Goal: Information Seeking & Learning: Check status

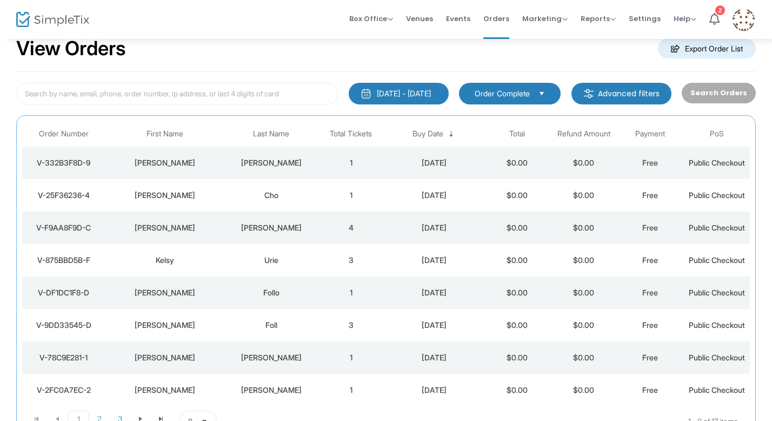
scroll to position [30, 0]
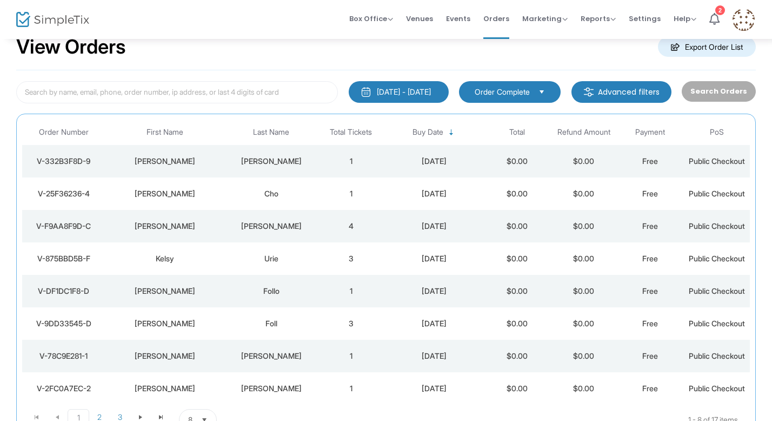
click at [284, 160] on div "[PERSON_NAME]" at bounding box center [272, 161] width 88 height 11
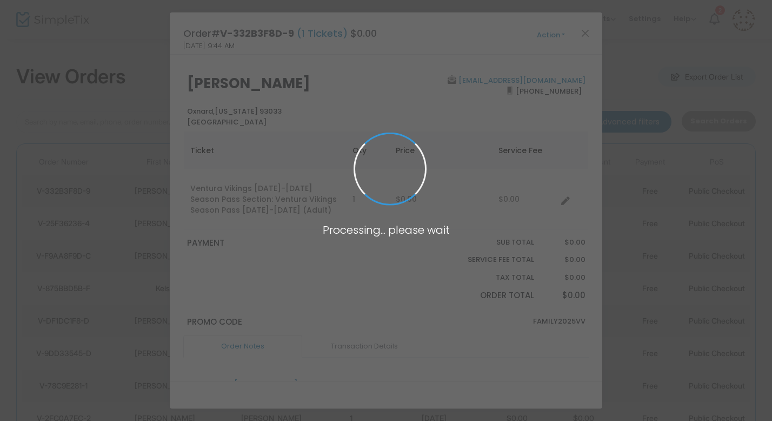
scroll to position [0, 0]
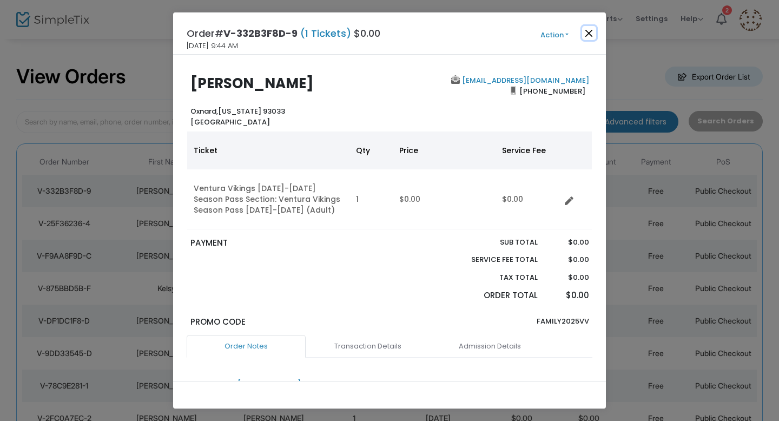
click at [588, 32] on button "Close" at bounding box center [589, 33] width 14 height 14
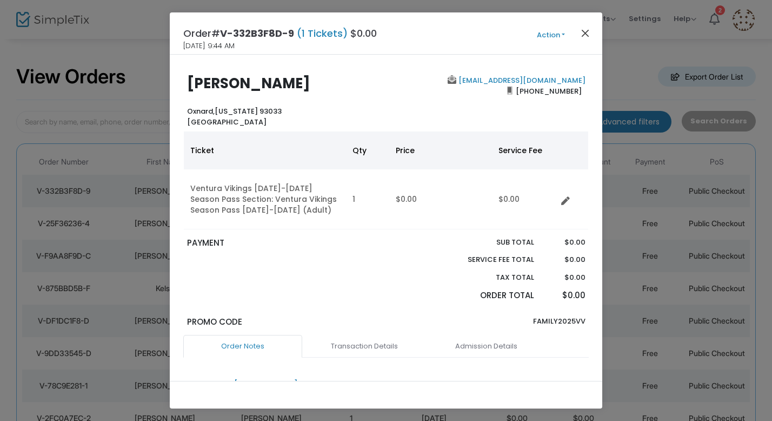
scroll to position [14, 0]
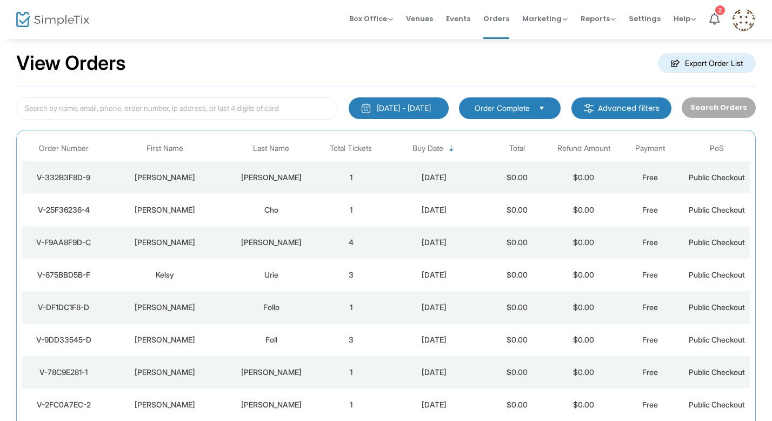
click at [273, 210] on div "Cho" at bounding box center [272, 209] width 88 height 11
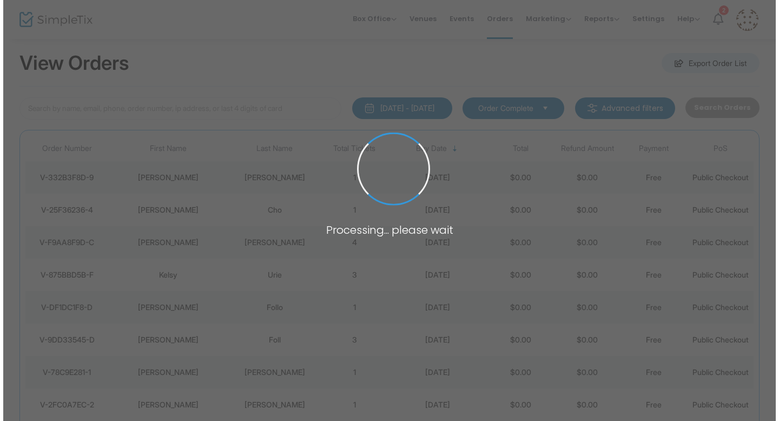
scroll to position [0, 0]
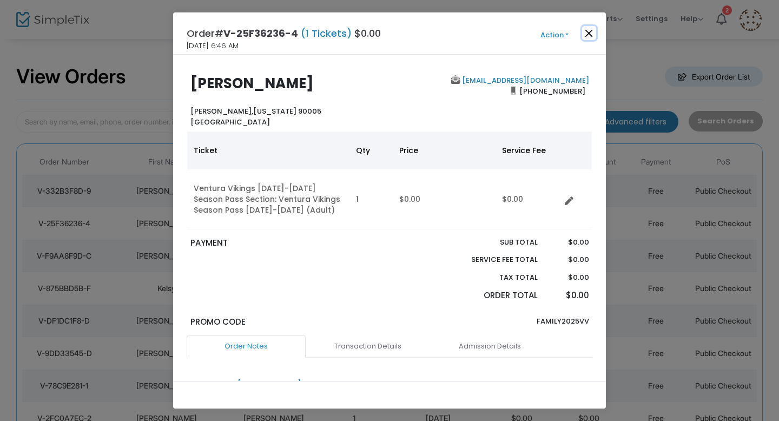
click at [589, 29] on button "Close" at bounding box center [589, 33] width 14 height 14
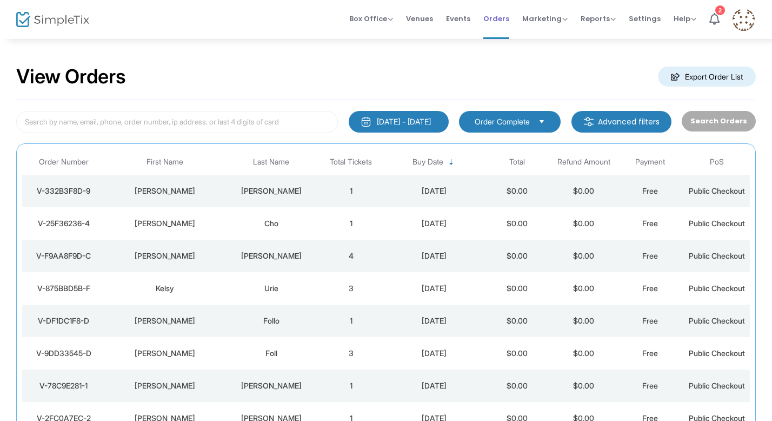
click at [511, 17] on li "Orders" at bounding box center [496, 19] width 39 height 39
click at [540, 124] on span "Select" at bounding box center [542, 121] width 18 height 18
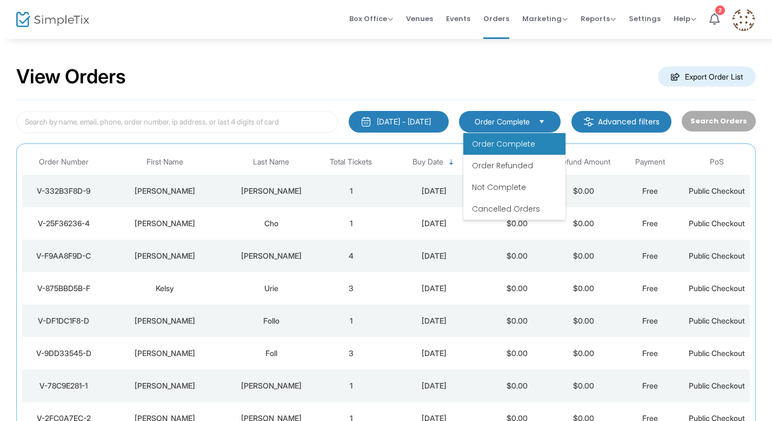
click at [540, 124] on span "Select" at bounding box center [542, 121] width 18 height 18
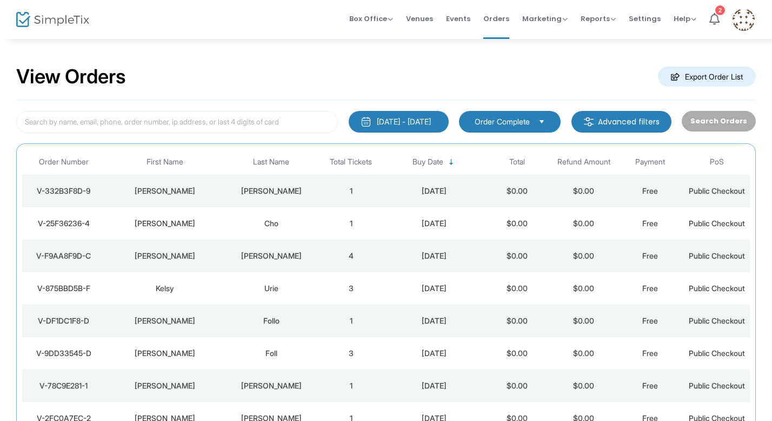
click at [629, 123] on m-button "Advanced filters" at bounding box center [622, 122] width 100 height 22
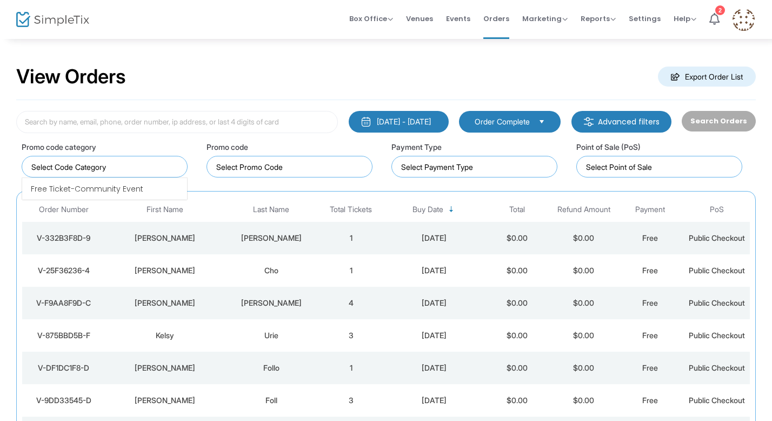
click at [176, 162] on input at bounding box center [106, 166] width 151 height 11
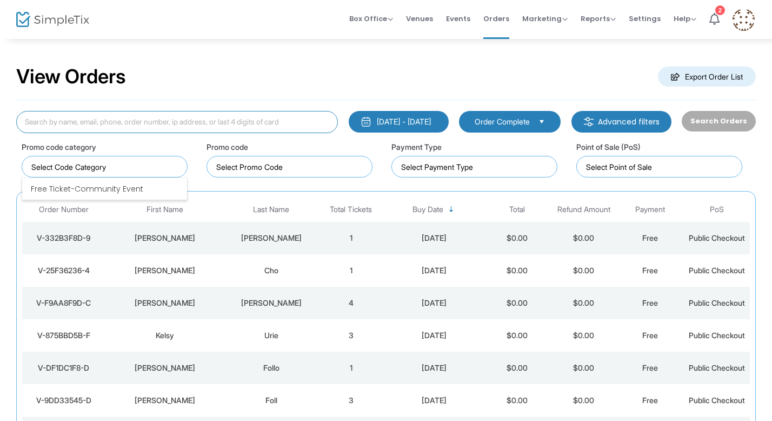
click at [179, 125] on input at bounding box center [177, 122] width 322 height 22
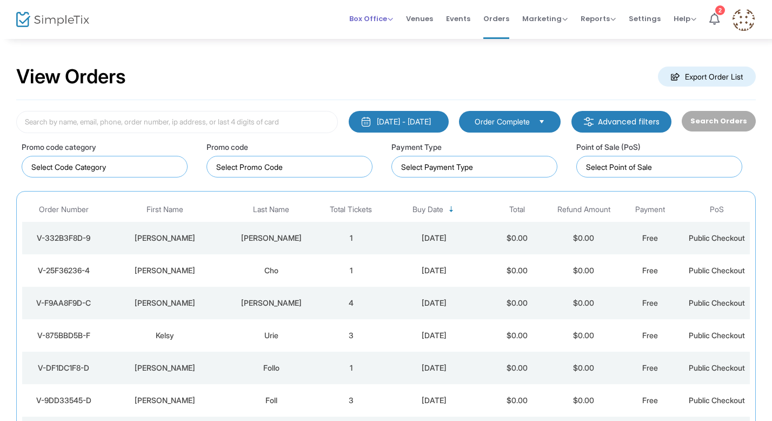
click at [380, 20] on span "Box Office" at bounding box center [371, 19] width 44 height 10
click at [381, 85] on li "Sell Season Pass" at bounding box center [387, 78] width 77 height 21
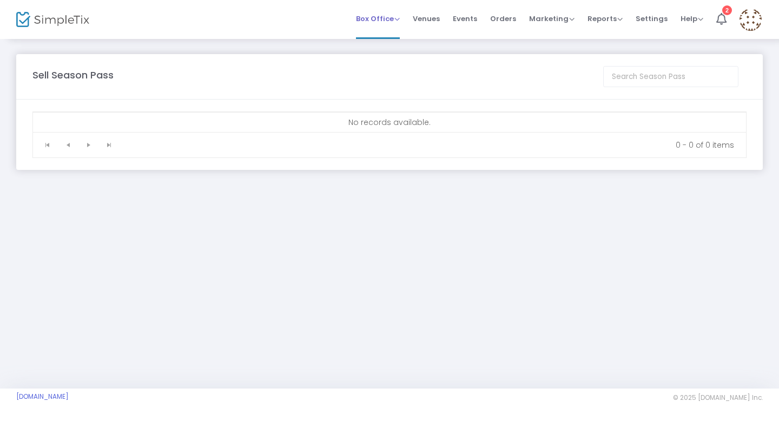
click at [389, 23] on span "Box Office" at bounding box center [378, 19] width 44 height 10
click at [392, 40] on li "Sell Tickets" at bounding box center [394, 36] width 77 height 21
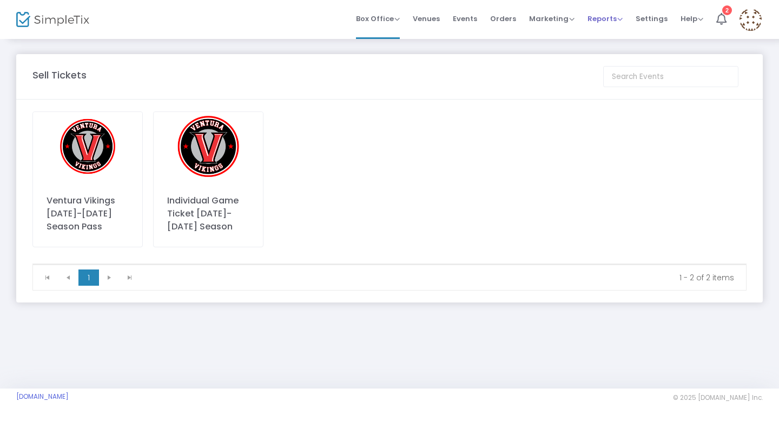
click at [603, 19] on span "Reports" at bounding box center [604, 19] width 35 height 10
click at [606, 59] on li "Sales Reports" at bounding box center [622, 57] width 70 height 21
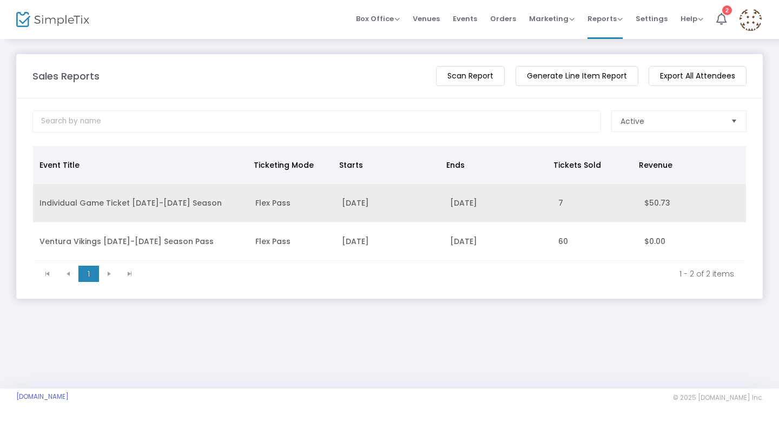
click at [192, 201] on td "Individual Game Ticket [DATE]-[DATE] Season" at bounding box center [141, 203] width 216 height 38
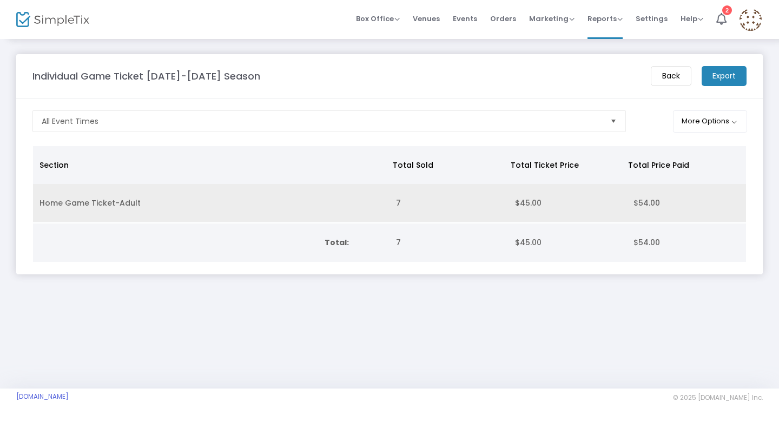
click at [129, 190] on td "Home Game Ticket-Adult" at bounding box center [211, 203] width 356 height 38
click at [133, 198] on td "Home Game Ticket-Adult" at bounding box center [211, 203] width 356 height 38
click at [396, 200] on span "7" at bounding box center [398, 202] width 5 height 11
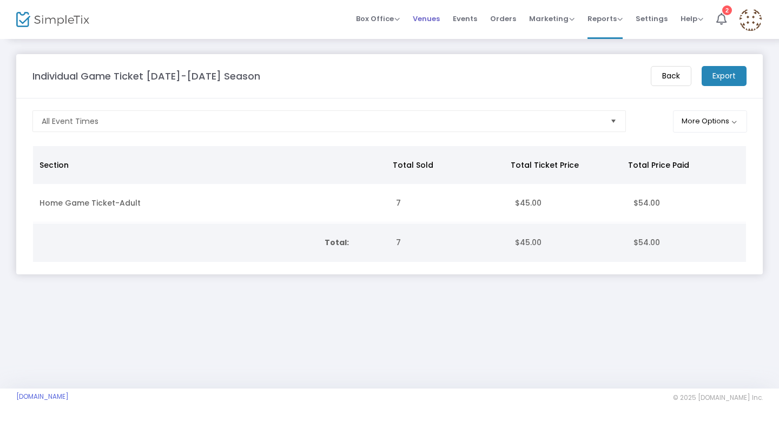
click at [439, 20] on span "Venues" at bounding box center [426, 19] width 27 height 28
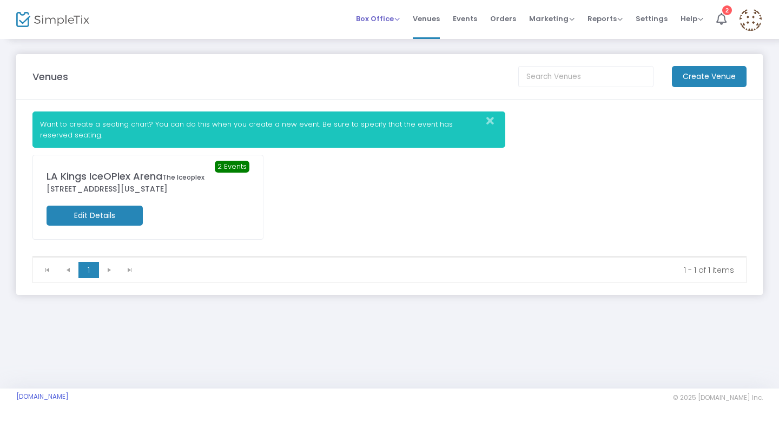
click at [386, 18] on span "Box Office" at bounding box center [378, 19] width 44 height 10
click at [434, 22] on span "Venues" at bounding box center [426, 19] width 27 height 28
click at [516, 16] on span "Orders" at bounding box center [503, 19] width 26 height 28
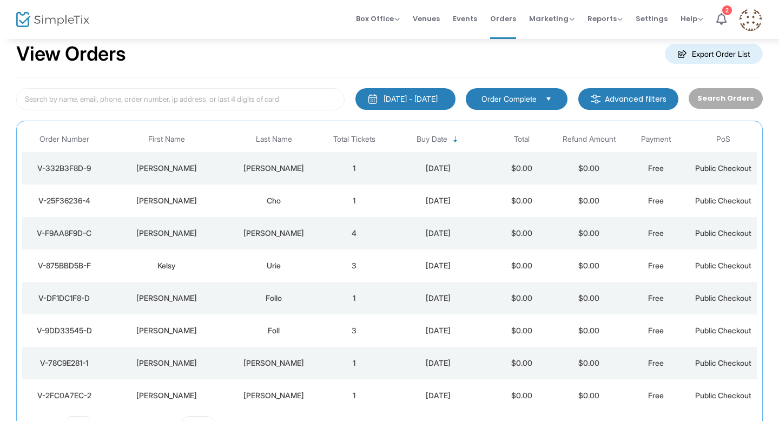
scroll to position [24, 0]
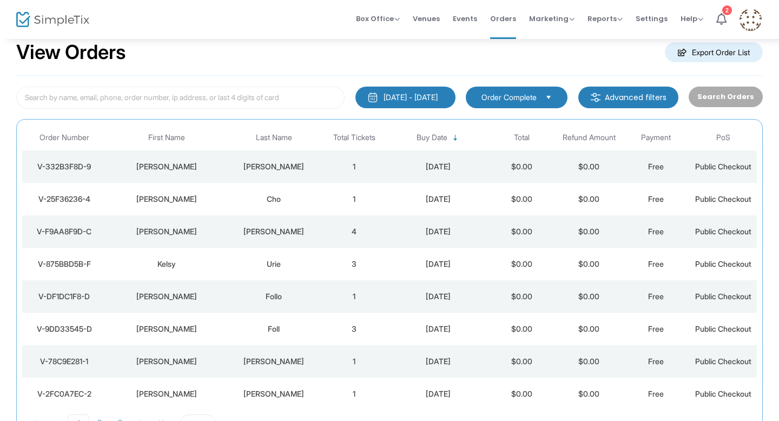
click at [442, 103] on button "[DATE] - [DATE]" at bounding box center [405, 98] width 100 height 22
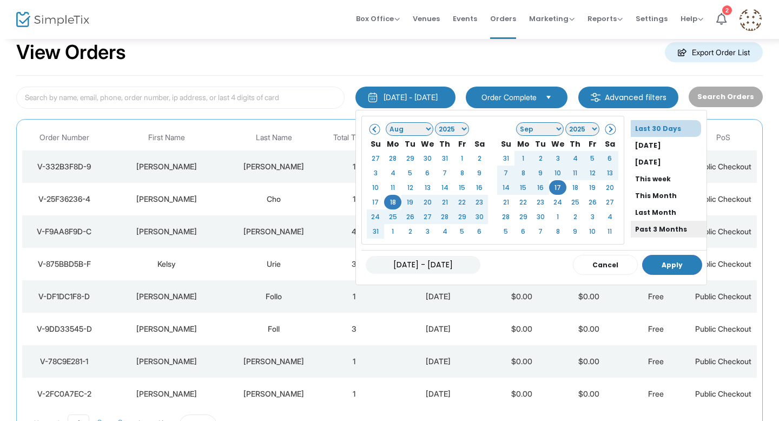
scroll to position [30, 0]
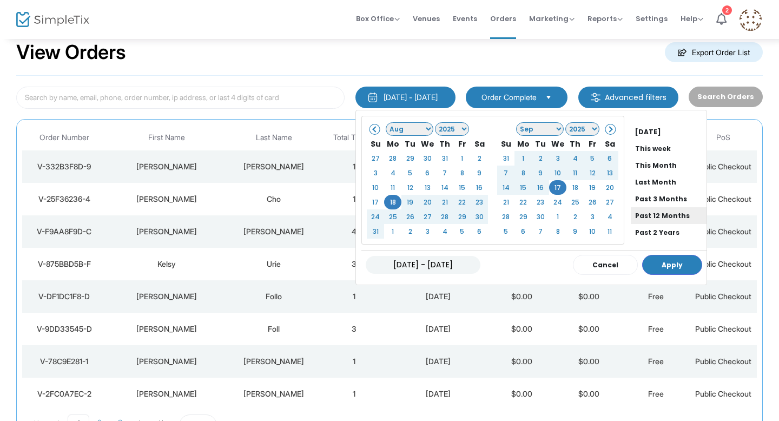
click at [634, 214] on li "Past 12 Months" at bounding box center [668, 215] width 76 height 17
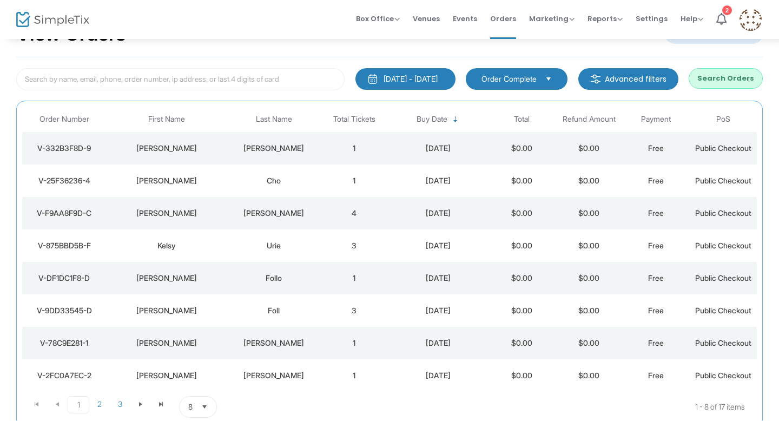
scroll to position [44, 0]
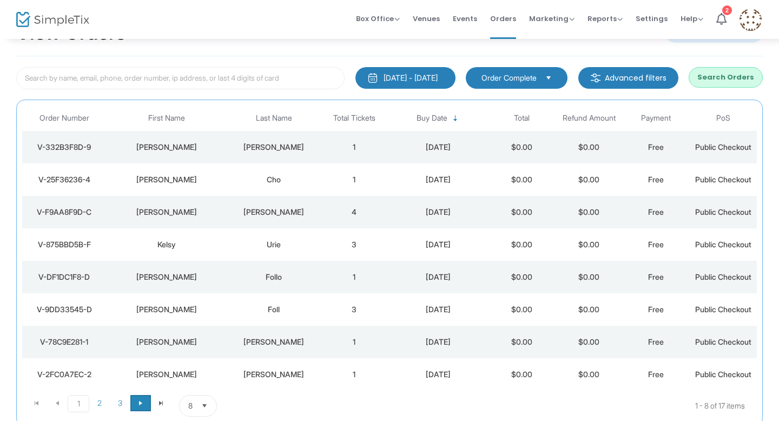
click at [143, 403] on span "Go to the next page" at bounding box center [140, 402] width 9 height 9
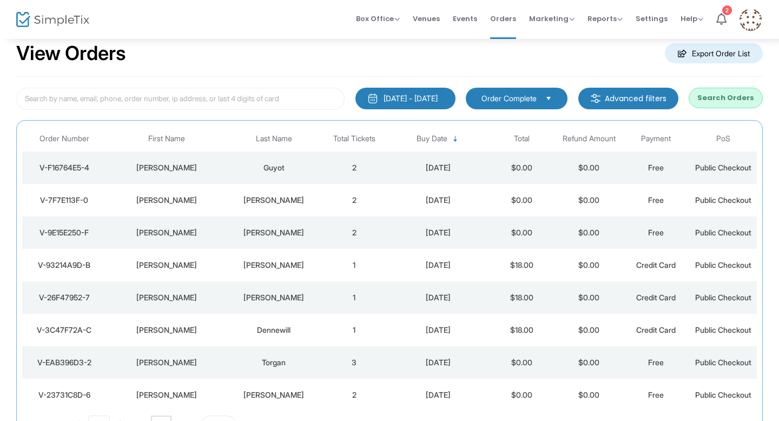
scroll to position [26, 0]
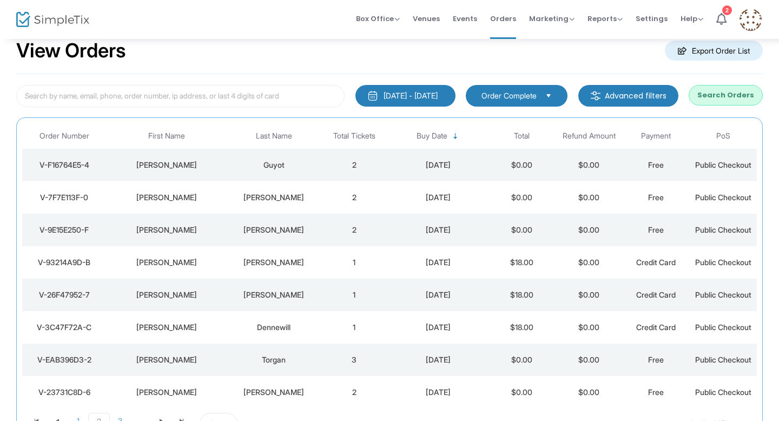
click at [274, 262] on div "[PERSON_NAME]" at bounding box center [273, 262] width 89 height 11
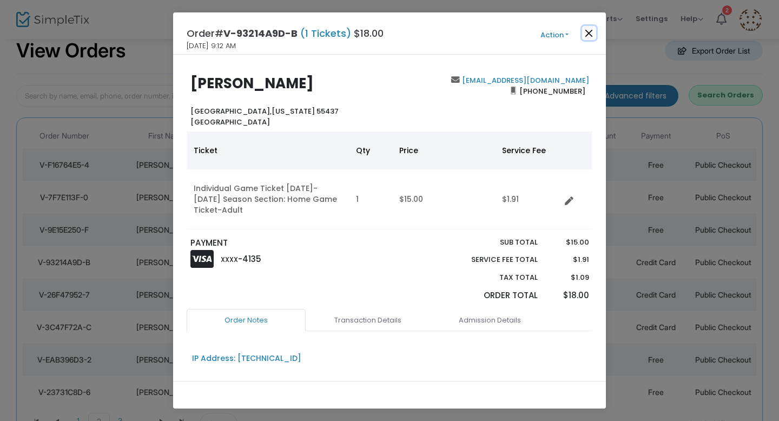
click at [582, 31] on button "Close" at bounding box center [589, 33] width 14 height 14
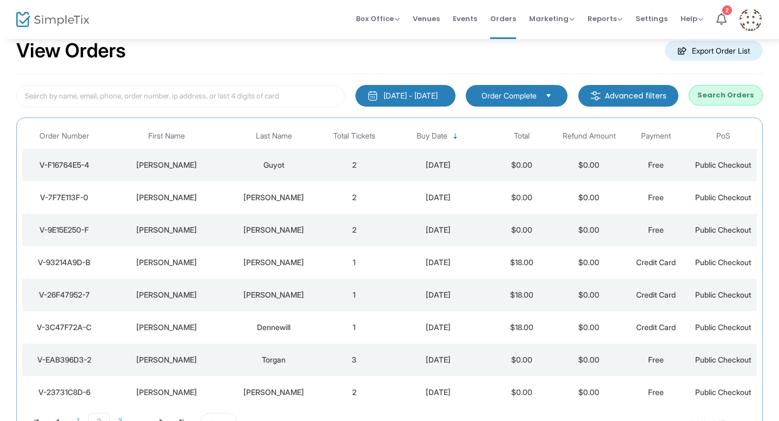
click at [271, 295] on div "[PERSON_NAME]" at bounding box center [273, 294] width 89 height 11
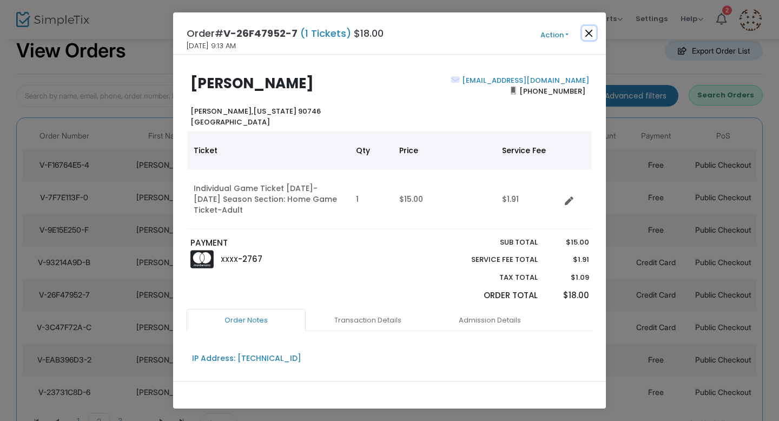
click at [588, 32] on button "Close" at bounding box center [589, 33] width 14 height 14
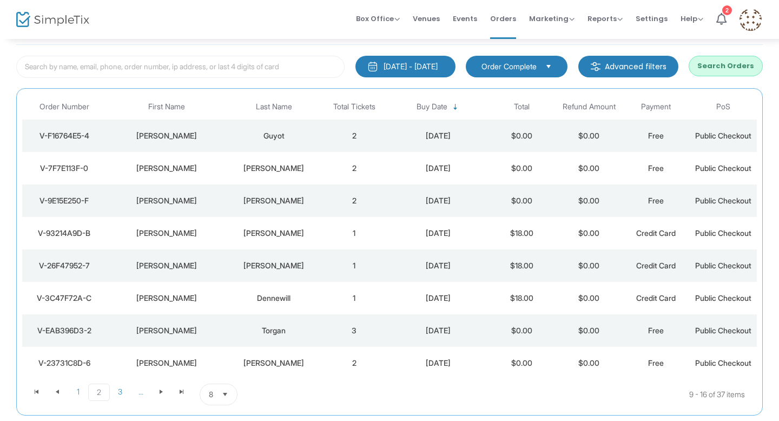
scroll to position [57, 0]
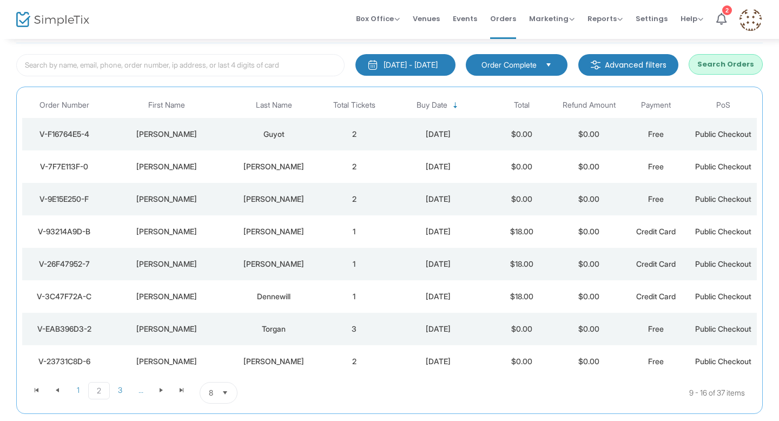
click at [278, 300] on div "Dennewill" at bounding box center [273, 296] width 89 height 11
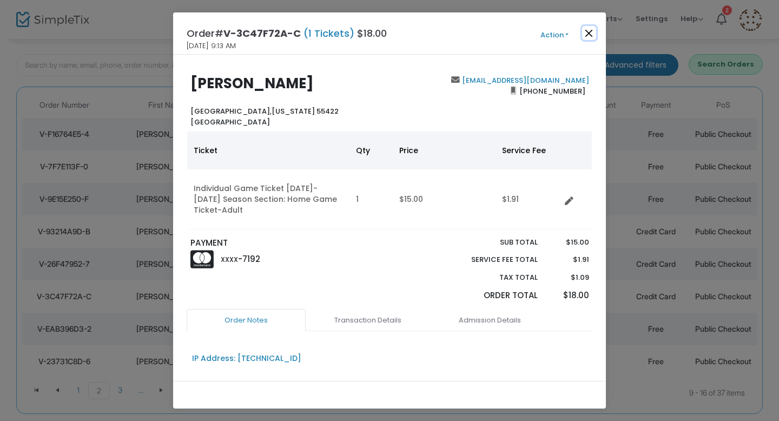
click at [589, 32] on button "Close" at bounding box center [589, 33] width 14 height 14
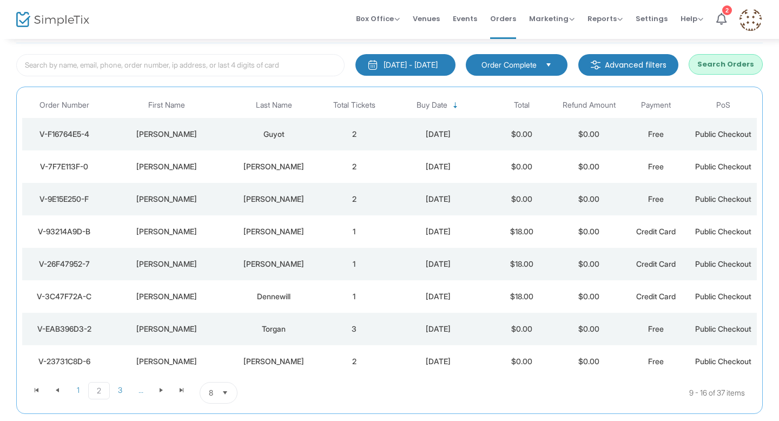
drag, startPoint x: 299, startPoint y: 296, endPoint x: 149, endPoint y: 296, distance: 149.8
click at [149, 296] on tr "V-3C47F72A-C [PERSON_NAME] 1 [DATE] $18.00 $0.00 Credit Card Public Checkout" at bounding box center [389, 296] width 734 height 32
copy tr "[PERSON_NAME]"
